Goal: Information Seeking & Learning: Learn about a topic

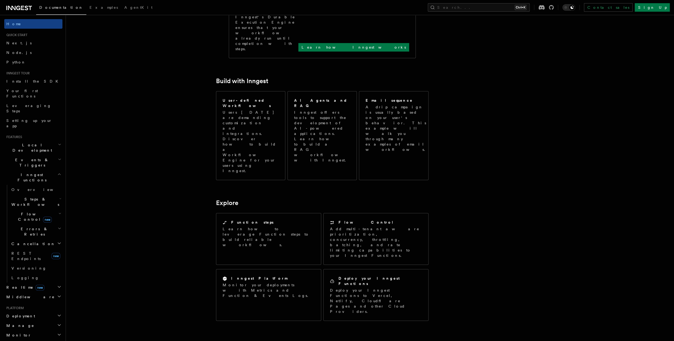
scroll to position [336, 0]
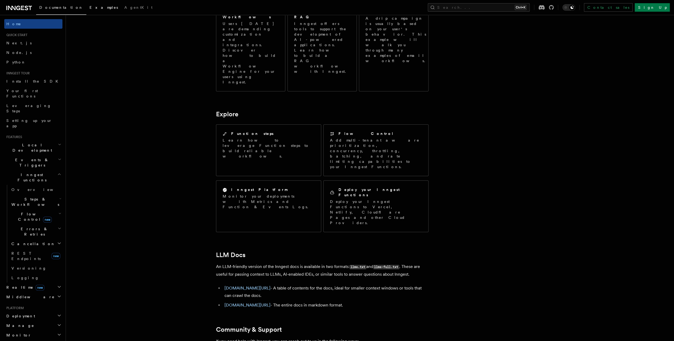
click at [90, 6] on span "Examples" at bounding box center [104, 7] width 28 height 4
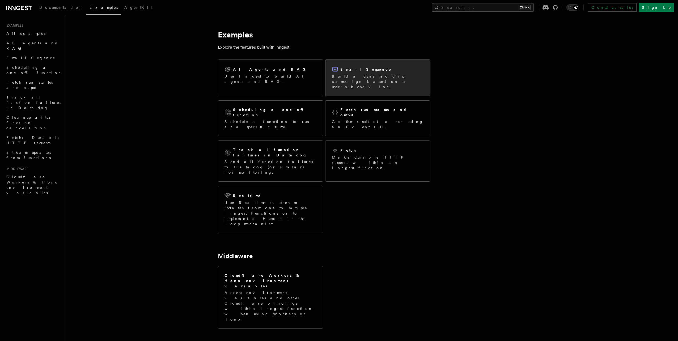
click at [361, 83] on p "Build a dynamic drip campaign based on a user's behavior." at bounding box center [378, 82] width 92 height 16
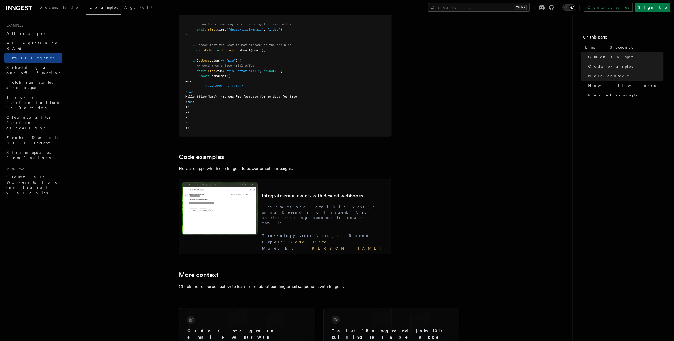
scroll to position [372, 0]
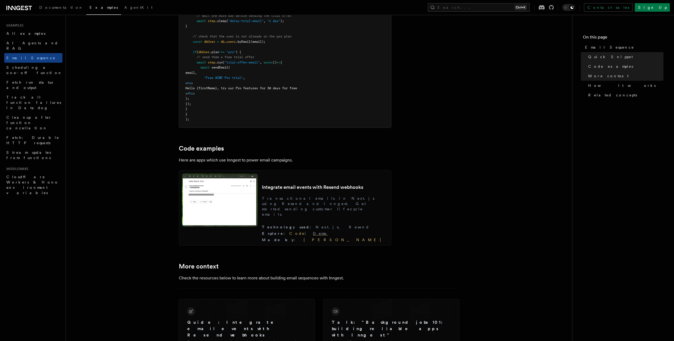
click at [328, 235] on link "Demo" at bounding box center [320, 233] width 15 height 4
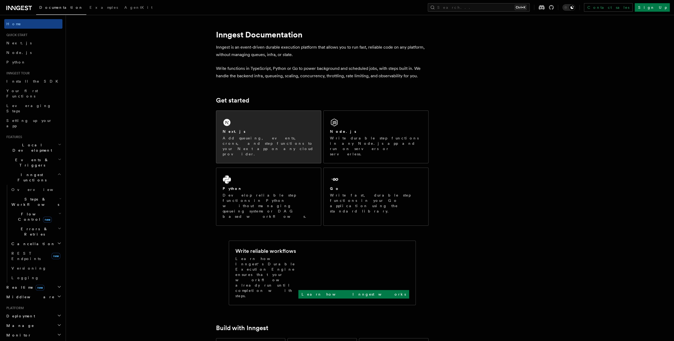
click at [268, 134] on div "Next.js Add queueing, events, crons, and step functions to your Next app on any…" at bounding box center [269, 143] width 92 height 28
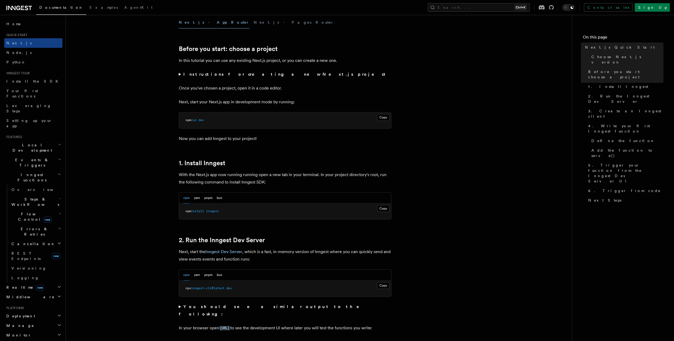
scroll to position [159, 0]
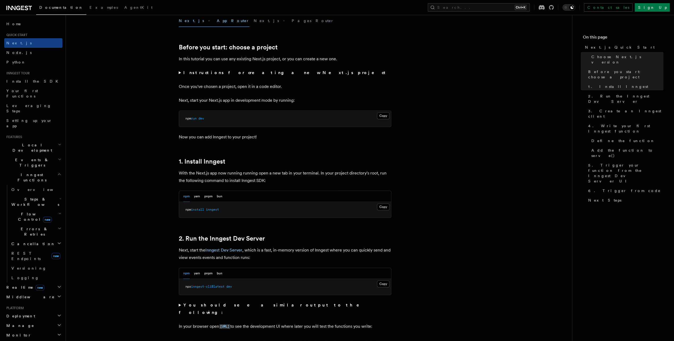
click at [28, 142] on span "Local Development" at bounding box center [31, 147] width 54 height 11
click at [21, 158] on span "Overview" at bounding box center [38, 160] width 55 height 4
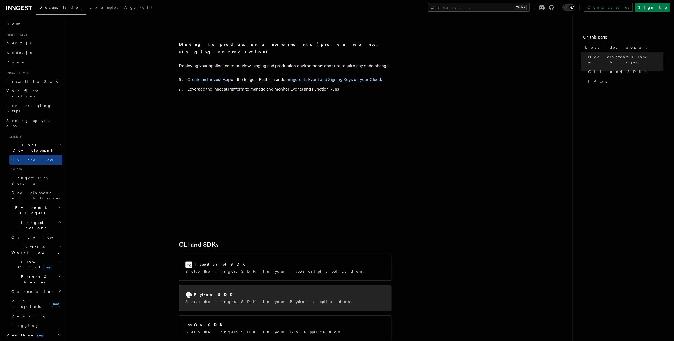
scroll to position [584, 0]
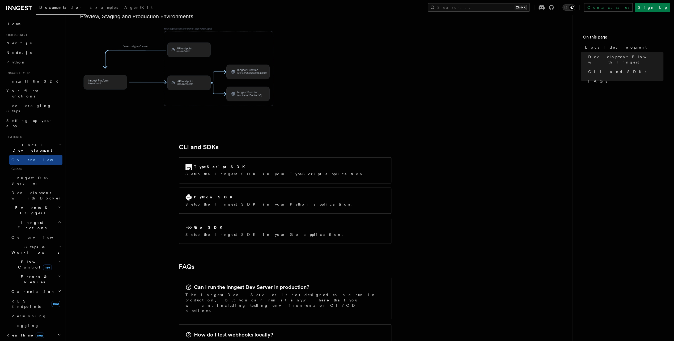
click at [36, 244] on span "Steps & Workflows" at bounding box center [34, 249] width 50 height 11
click at [36, 257] on link "Overview" at bounding box center [38, 262] width 48 height 10
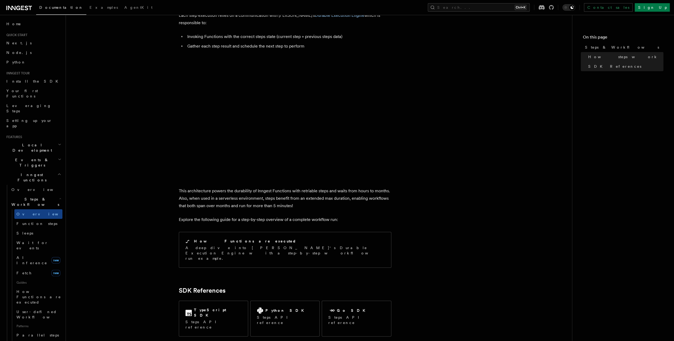
scroll to position [437, 0]
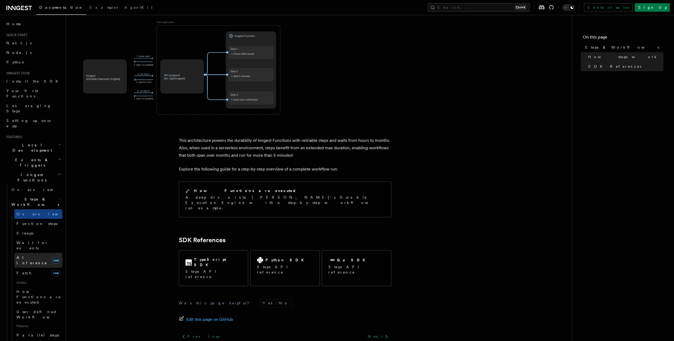
click at [32, 256] on span "AI Inference" at bounding box center [31, 261] width 31 height 10
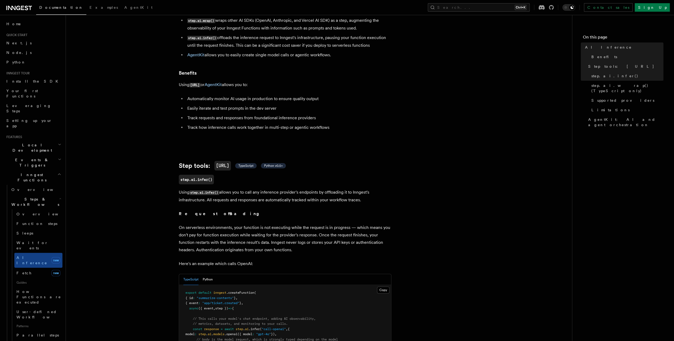
scroll to position [80, 0]
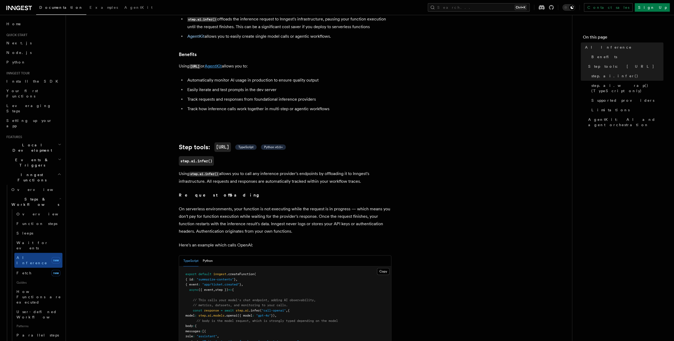
click at [218, 63] on link "AgentKit" at bounding box center [213, 65] width 17 height 5
